Goal: Subscribe to service/newsletter

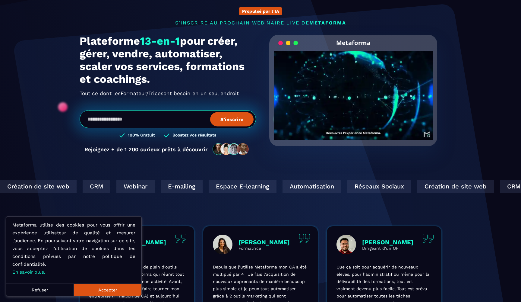
scroll to position [30, 0]
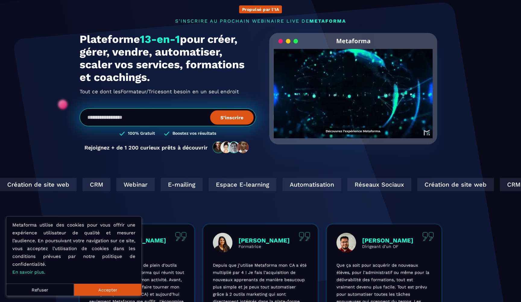
click at [119, 285] on button "Accepter" at bounding box center [108, 289] width 68 height 12
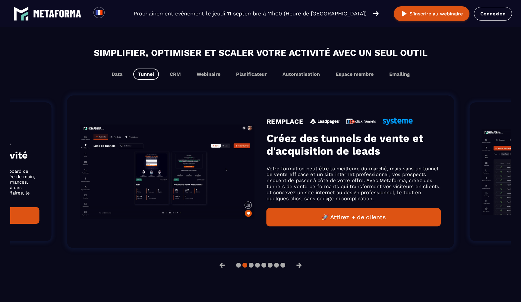
scroll to position [360, 0]
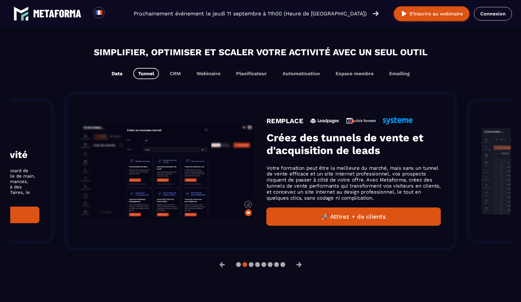
click at [115, 71] on button "Data" at bounding box center [117, 73] width 21 height 11
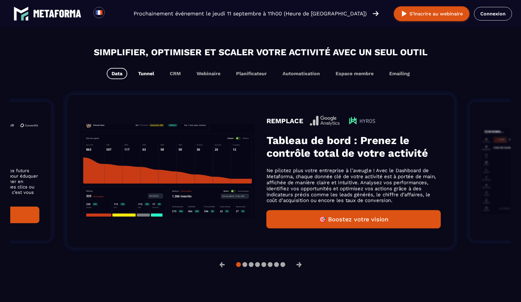
click at [153, 74] on button "Tunnel" at bounding box center [146, 73] width 26 height 11
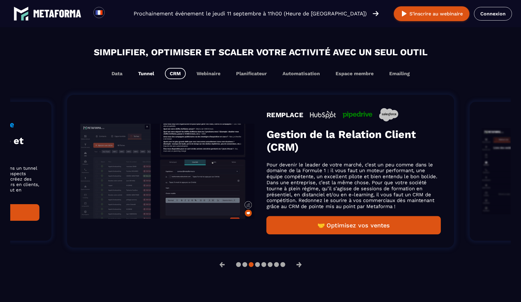
click at [147, 76] on button "Tunnel" at bounding box center [146, 73] width 26 height 11
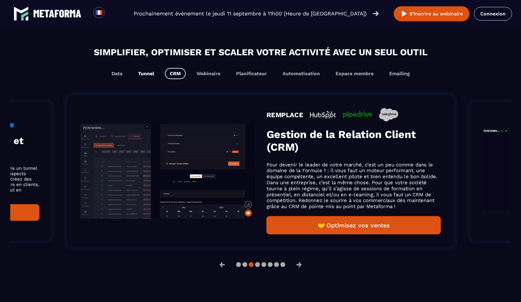
click at [147, 76] on button "Tunnel" at bounding box center [146, 73] width 26 height 11
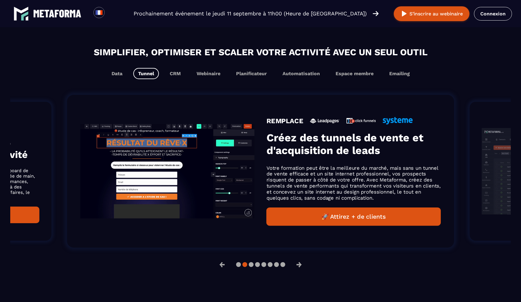
click at [317, 215] on button "🚀 Attirez + de clients" at bounding box center [354, 216] width 174 height 18
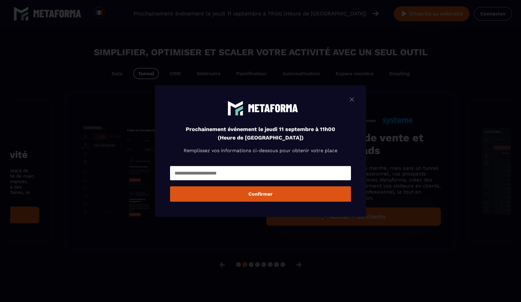
click at [350, 97] on img "Modal window" at bounding box center [351, 100] width 7 height 8
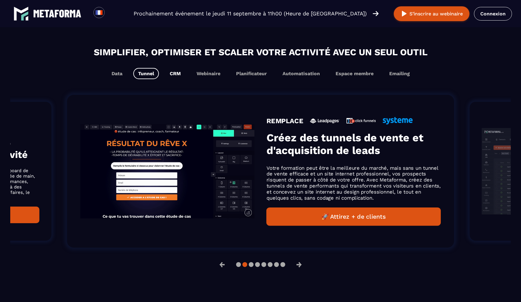
click at [177, 76] on button "CRM" at bounding box center [175, 73] width 21 height 11
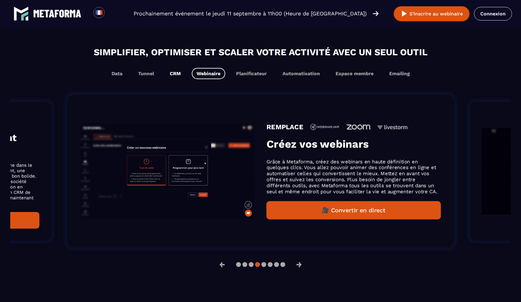
click at [176, 75] on button "CRM" at bounding box center [175, 73] width 21 height 11
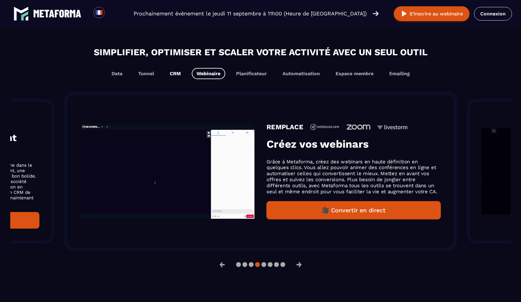
click at [176, 75] on button "CRM" at bounding box center [175, 73] width 21 height 11
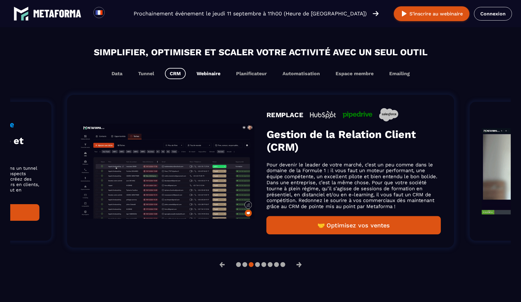
click at [198, 76] on button "Webinaire" at bounding box center [208, 73] width 33 height 11
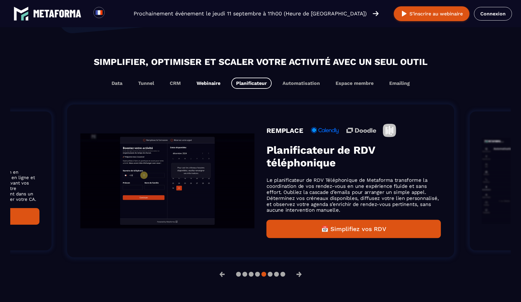
click at [203, 74] on div "Simplifier, optimiser et scaler votre activité avec un seul outil Data Tunnel C…" at bounding box center [260, 72] width 501 height 34
click at [203, 80] on button "Webinaire" at bounding box center [208, 82] width 33 height 11
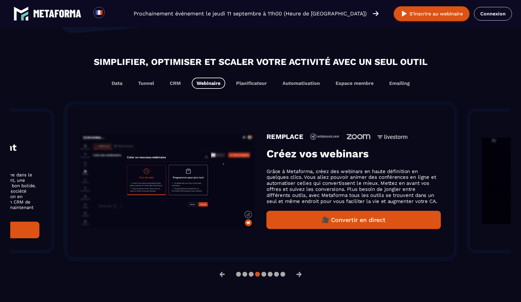
click at [207, 85] on button "Webinaire" at bounding box center [208, 82] width 33 height 11
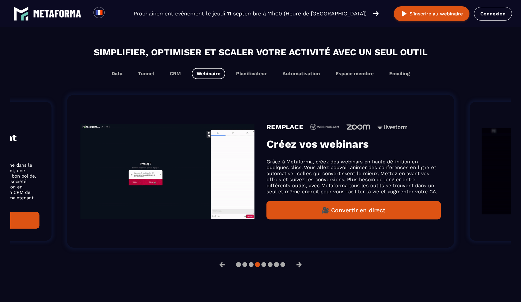
click at [208, 84] on div "Simplifier, optimiser et scaler votre activité avec un seul outil Data Tunnel C…" at bounding box center [260, 158] width 501 height 226
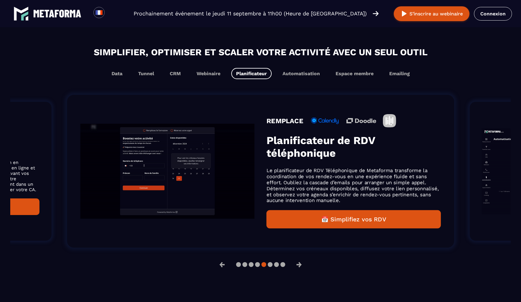
click at [208, 84] on div "Simplifier, optimiser et scaler votre activité avec un seul outil Data Tunnel C…" at bounding box center [260, 158] width 501 height 226
click at [208, 71] on button "Webinaire" at bounding box center [208, 73] width 33 height 11
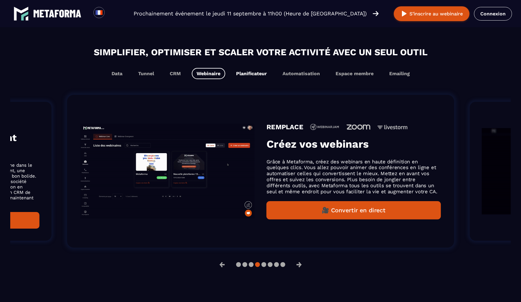
click at [242, 75] on button "Planificateur" at bounding box center [251, 73] width 40 height 11
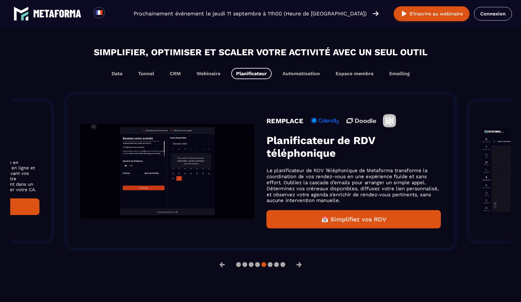
click at [245, 75] on button "Planificateur" at bounding box center [251, 73] width 40 height 11
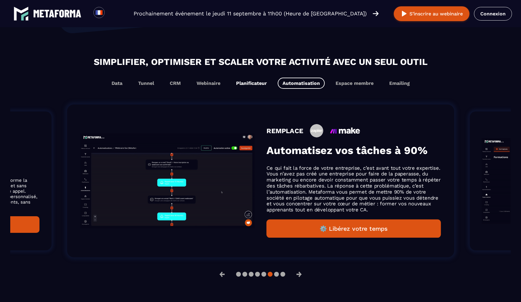
click at [250, 82] on button "Planificateur" at bounding box center [251, 82] width 40 height 11
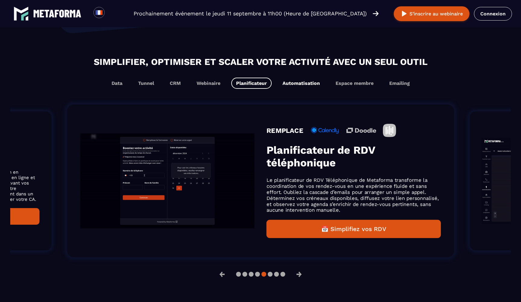
click at [285, 82] on button "Automatisation" at bounding box center [301, 82] width 47 height 11
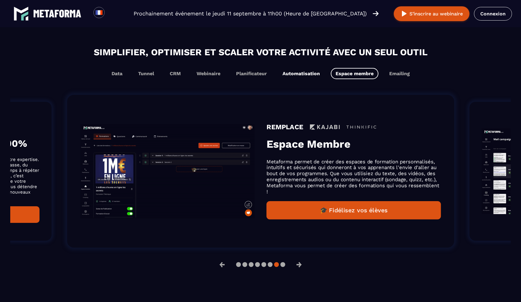
click at [294, 75] on button "Automatisation" at bounding box center [301, 73] width 47 height 11
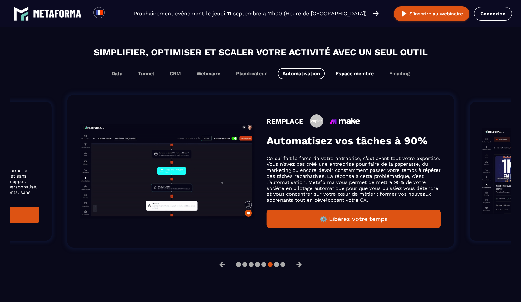
click at [346, 72] on button "Espace membre" at bounding box center [355, 73] width 48 height 11
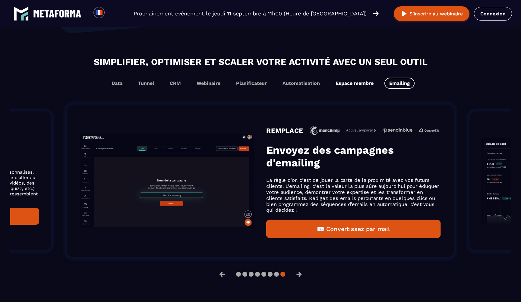
click at [346, 83] on div "Simplifier, optimiser et scaler votre activité avec un seul outil Data Tunnel C…" at bounding box center [260, 168] width 501 height 226
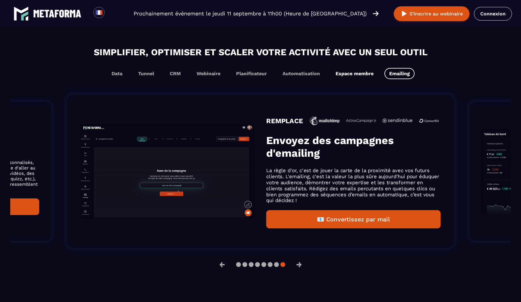
click at [347, 74] on button "Espace membre" at bounding box center [355, 73] width 48 height 11
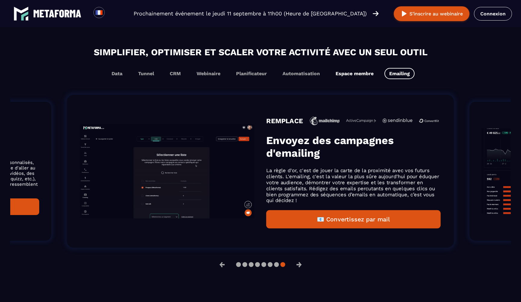
click at [347, 74] on button "Espace membre" at bounding box center [355, 73] width 48 height 11
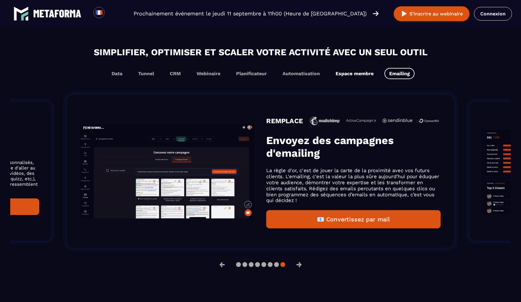
click at [347, 74] on button "Espace membre" at bounding box center [355, 73] width 48 height 11
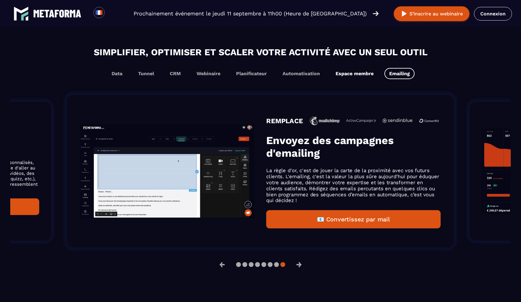
click at [352, 74] on button "Espace membre" at bounding box center [355, 73] width 48 height 11
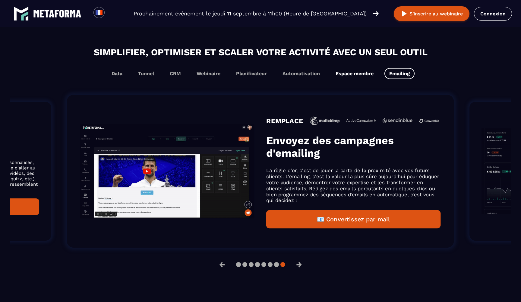
click at [352, 74] on button "Espace membre" at bounding box center [355, 73] width 48 height 11
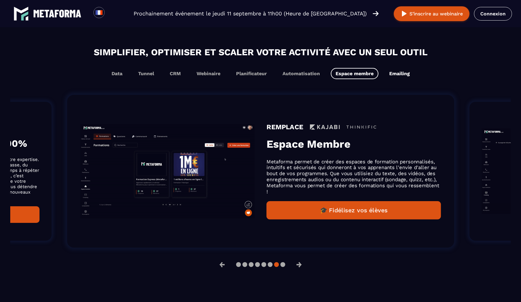
click at [385, 75] on button "Emailing" at bounding box center [399, 73] width 30 height 11
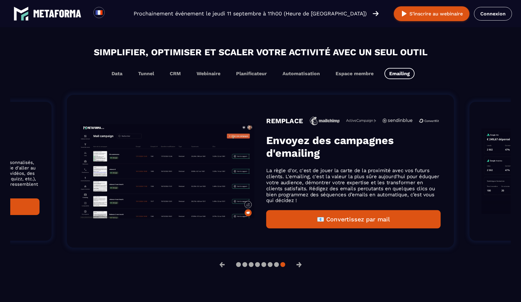
click at [397, 74] on button "Emailing" at bounding box center [399, 73] width 30 height 11
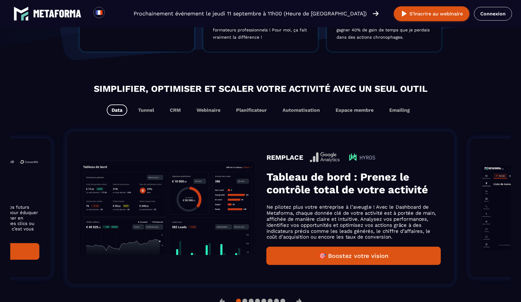
scroll to position [325, 0]
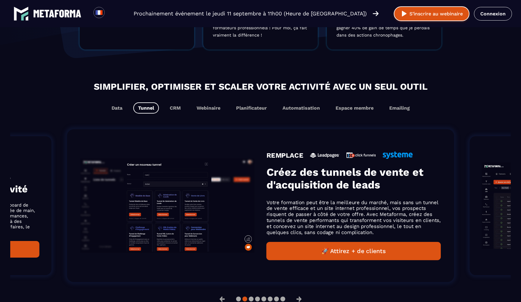
click at [402, 13] on img at bounding box center [404, 14] width 8 height 8
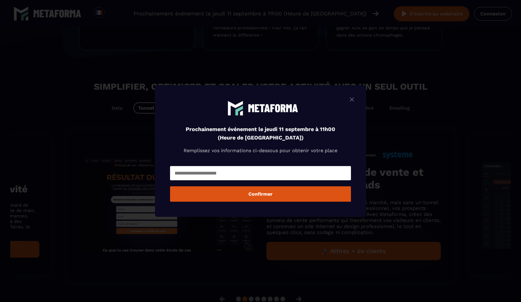
click at [237, 173] on input "Modal window" at bounding box center [260, 173] width 181 height 14
type input "**********"
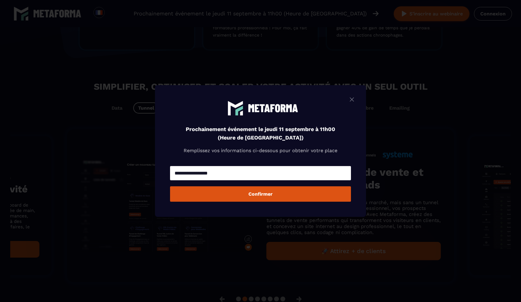
click at [212, 196] on button "Confirmer" at bounding box center [260, 193] width 181 height 15
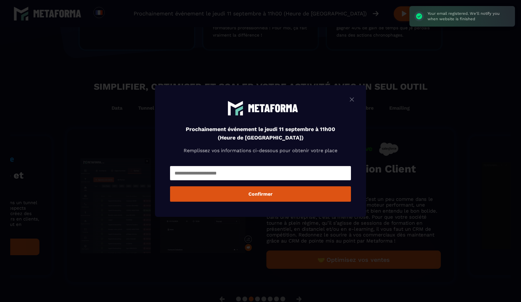
click at [352, 101] on img "Modal window" at bounding box center [351, 100] width 7 height 8
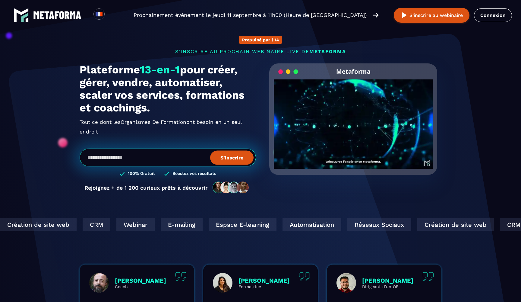
scroll to position [0, 0]
click at [68, 18] on img at bounding box center [57, 15] width 48 height 8
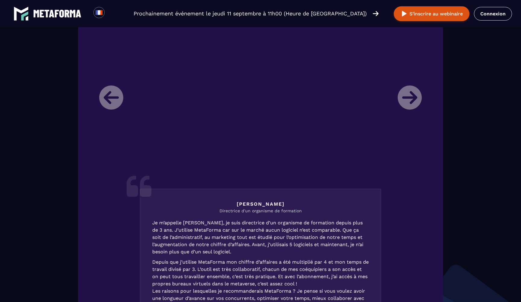
scroll to position [726, 0]
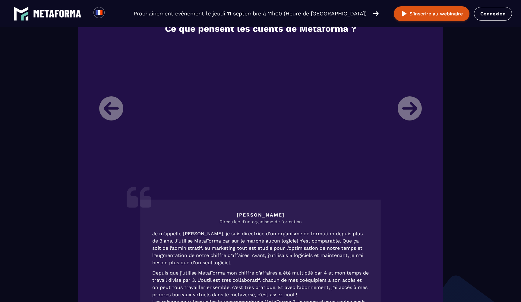
click at [115, 193] on li "Laura Directrice d'un organisme de formation Je m’appelle Laura, je suis direct…" at bounding box center [261, 198] width 332 height 314
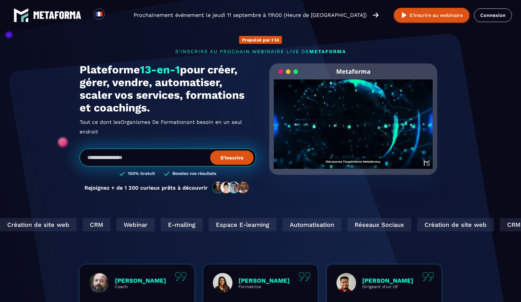
scroll to position [2, 0]
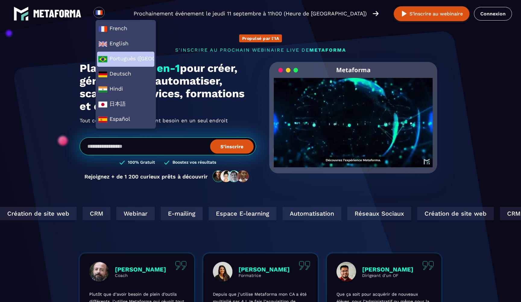
click at [123, 62] on span "Português (Brasil)" at bounding box center [125, 59] width 55 height 9
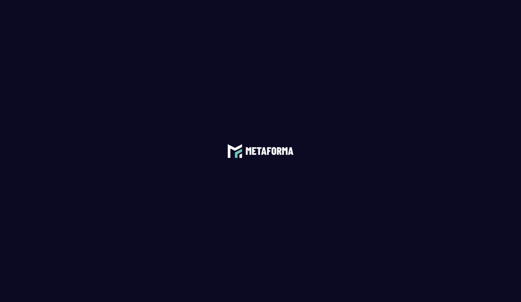
scroll to position [0, 0]
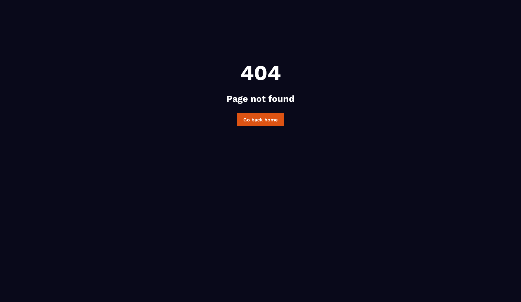
click at [248, 117] on link "Go back home" at bounding box center [261, 119] width 48 height 13
